Goal: Book appointment/travel/reservation

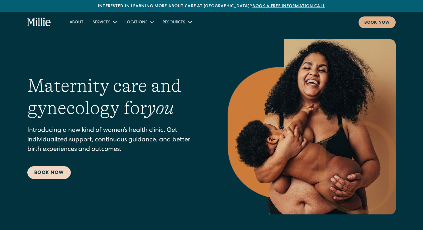
click at [36, 175] on link "Book Now" at bounding box center [48, 172] width 43 height 13
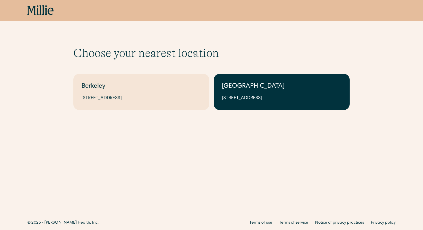
click at [268, 82] on div "South Bay" at bounding box center [282, 87] width 120 height 10
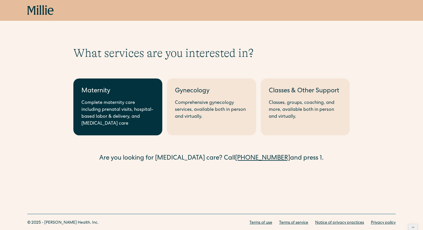
click at [128, 104] on div "Complete maternity care including prenatal visits, hospital-based labor & deliv…" at bounding box center [118, 113] width 73 height 28
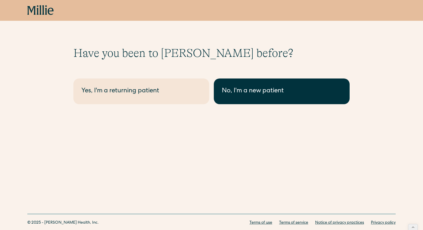
click at [253, 90] on div "No, I'm a new patient" at bounding box center [282, 91] width 120 height 10
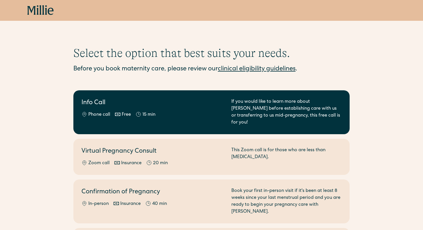
click at [132, 111] on div "Phone call Free 15 min" at bounding box center [153, 114] width 143 height 7
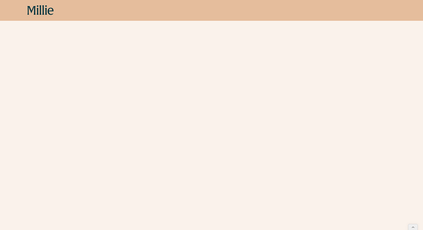
scroll to position [149, 0]
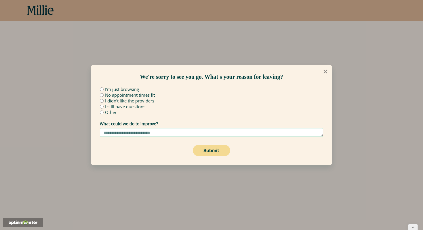
click at [327, 74] on icon at bounding box center [326, 71] width 6 height 6
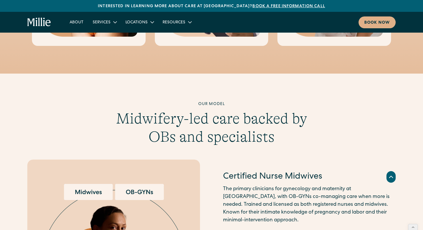
scroll to position [487, 0]
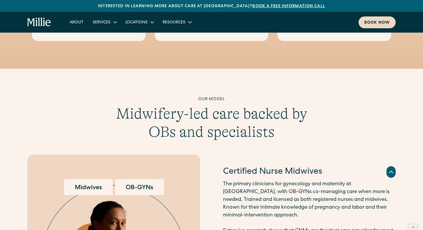
click at [386, 21] on div "Book now" at bounding box center [378, 23] width 26 height 6
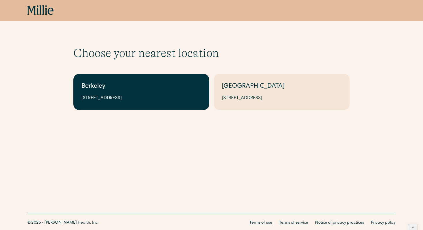
click at [182, 81] on link "Berkeley [STREET_ADDRESS]" at bounding box center [141, 92] width 136 height 36
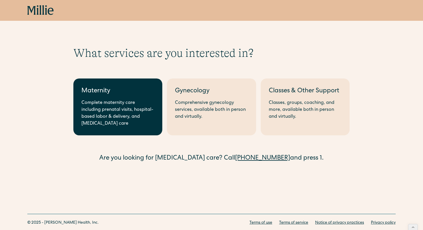
click at [126, 120] on div "Complete maternity care including prenatal visits, hospital-based labor & deliv…" at bounding box center [118, 113] width 73 height 28
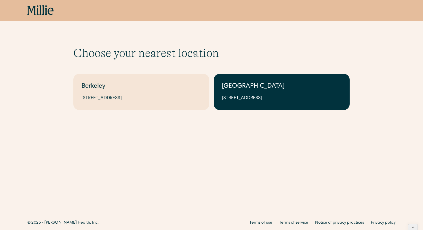
click at [257, 85] on div "[GEOGRAPHIC_DATA]" at bounding box center [282, 87] width 120 height 10
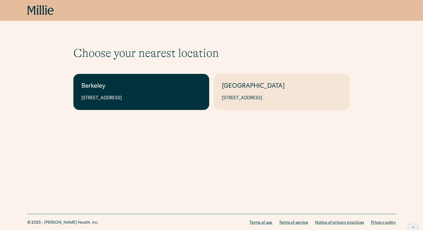
click at [105, 89] on div "Berkeley" at bounding box center [142, 87] width 120 height 10
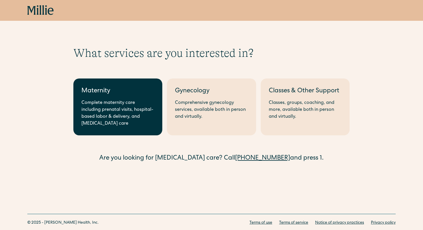
click at [114, 105] on div "Complete maternity care including prenatal visits, hospital-based labor & deliv…" at bounding box center [118, 113] width 73 height 28
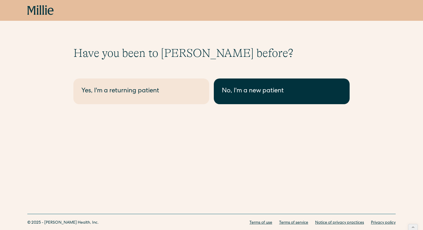
click at [234, 92] on div "No, I'm a new patient" at bounding box center [282, 91] width 120 height 10
click at [225, 94] on div "No, I'm a new patient" at bounding box center [282, 91] width 120 height 10
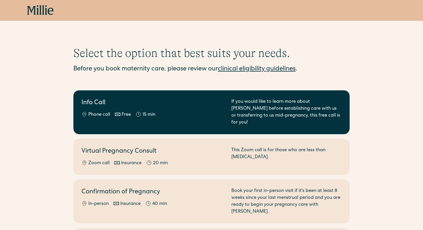
click at [146, 110] on div "Info Call Phone call Free 15 min" at bounding box center [153, 112] width 143 height 28
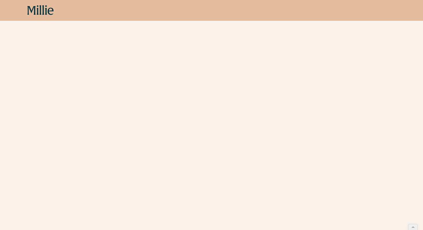
scroll to position [129, 0]
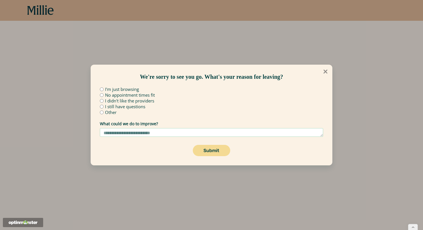
click at [325, 70] on icon at bounding box center [326, 71] width 6 height 6
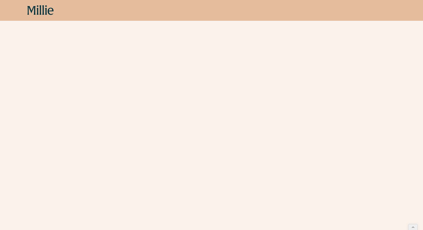
scroll to position [122, 0]
